Goal: Task Accomplishment & Management: Manage account settings

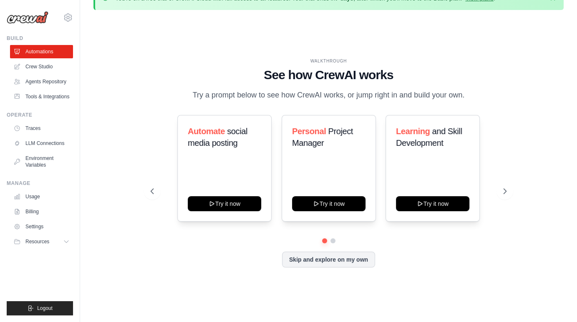
scroll to position [29, 0]
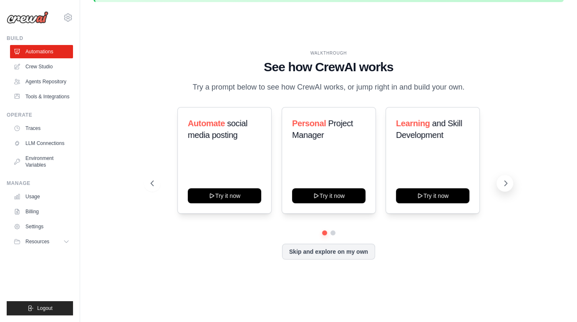
click at [504, 182] on icon at bounding box center [505, 183] width 8 height 8
click at [151, 181] on icon at bounding box center [151, 183] width 3 height 5
click at [39, 65] on link "Crew Studio" at bounding box center [42, 66] width 63 height 13
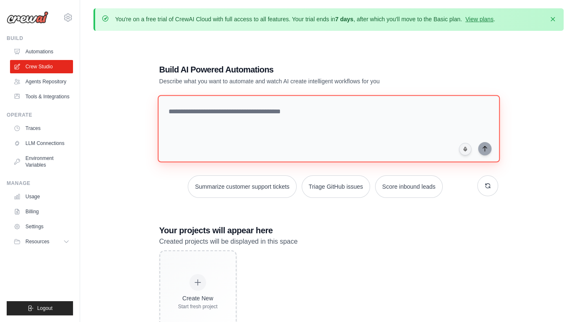
click at [239, 121] on textarea at bounding box center [328, 129] width 342 height 68
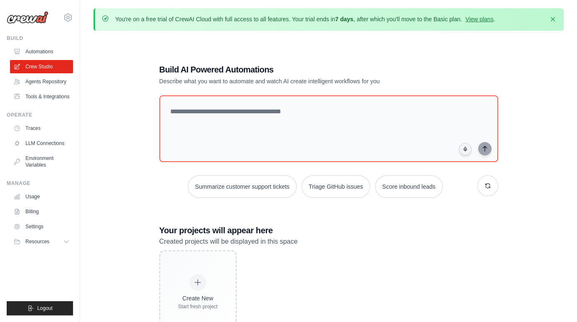
click at [411, 241] on p "Created projects will be displayed in this space" at bounding box center [328, 241] width 339 height 11
click at [440, 66] on div "Build AI Powered Automations Describe what you want to automate and watch AI cr…" at bounding box center [328, 75] width 339 height 22
click at [26, 228] on link "Settings" at bounding box center [42, 226] width 63 height 13
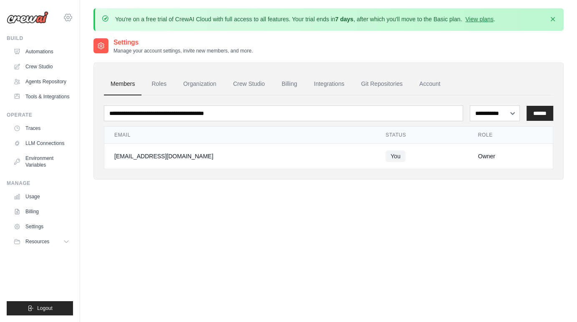
click at [67, 15] on icon at bounding box center [68, 18] width 10 height 10
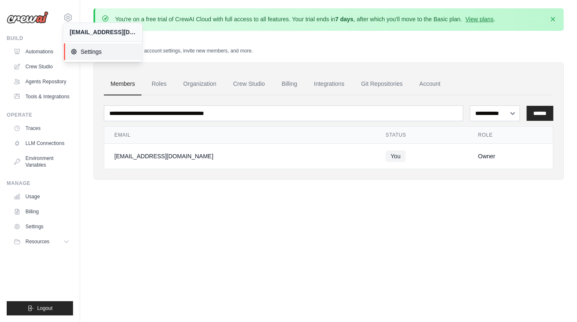
click at [93, 52] on span "Settings" at bounding box center [103, 52] width 66 height 8
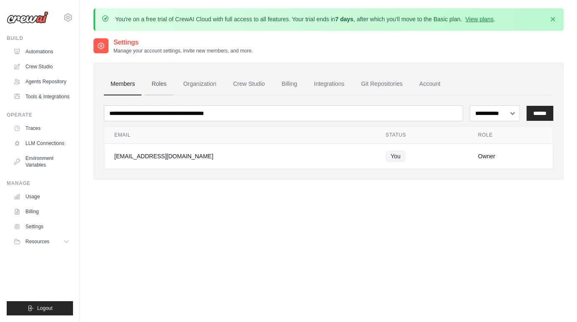
click at [159, 86] on link "Roles" at bounding box center [159, 84] width 28 height 23
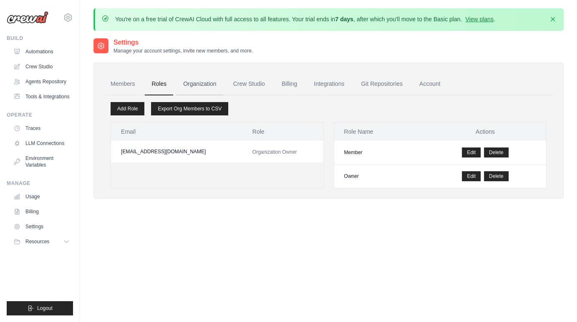
click at [199, 80] on link "Organization" at bounding box center [199, 84] width 46 height 23
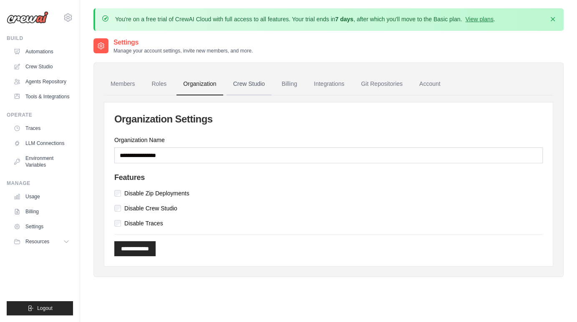
click at [246, 83] on link "Crew Studio" at bounding box center [248, 84] width 45 height 23
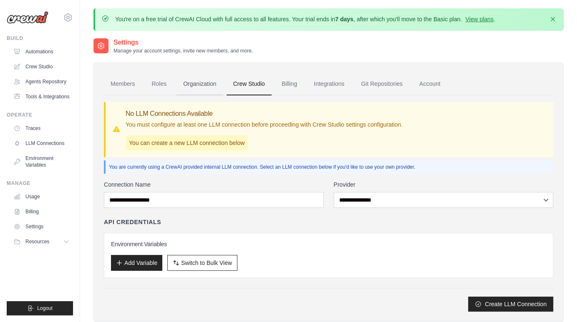
click at [193, 81] on link "Organization" at bounding box center [199, 84] width 46 height 23
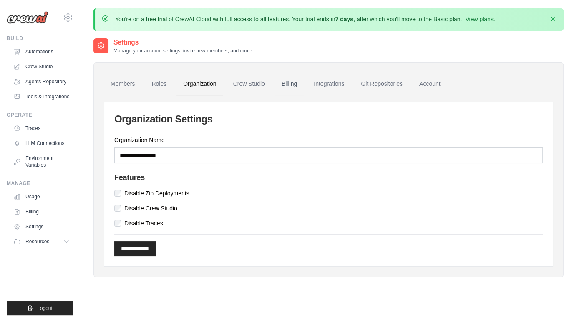
click at [282, 82] on link "Billing" at bounding box center [289, 84] width 29 height 23
